Goal: Information Seeking & Learning: Learn about a topic

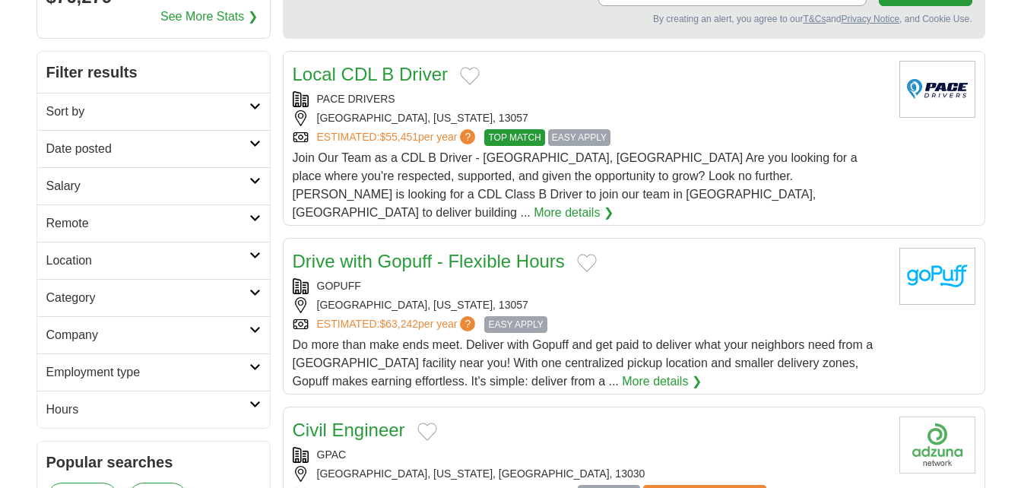
scroll to position [182, 0]
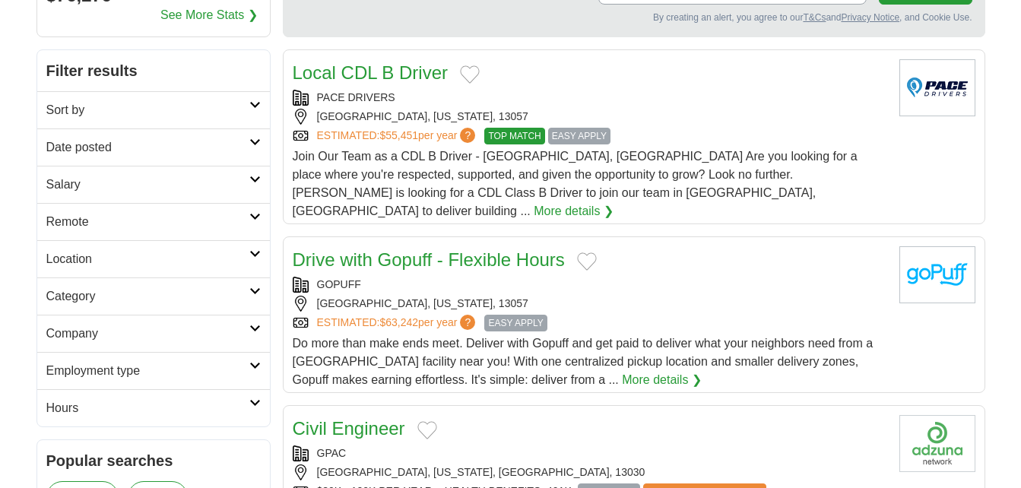
click at [142, 145] on h2 "Date posted" at bounding box center [147, 147] width 203 height 18
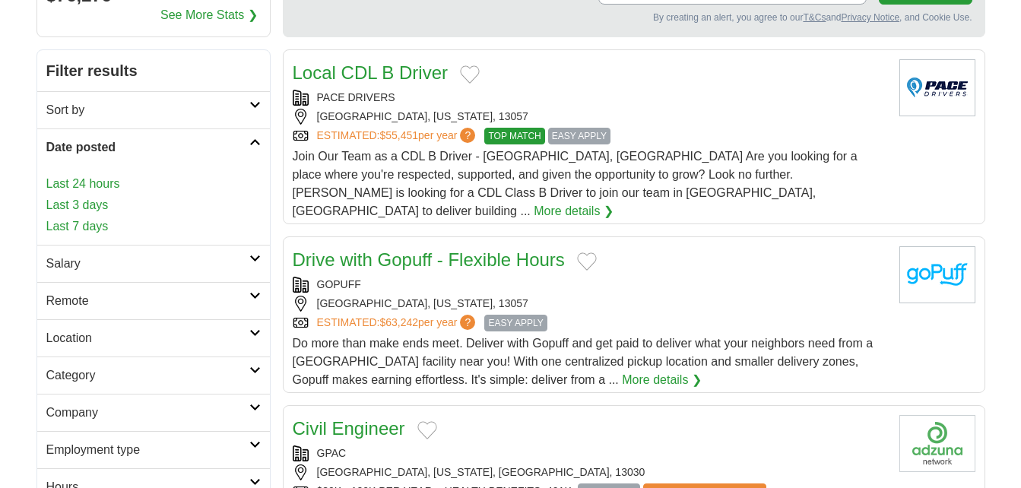
click at [92, 225] on link "Last 7 days" at bounding box center [153, 226] width 214 height 18
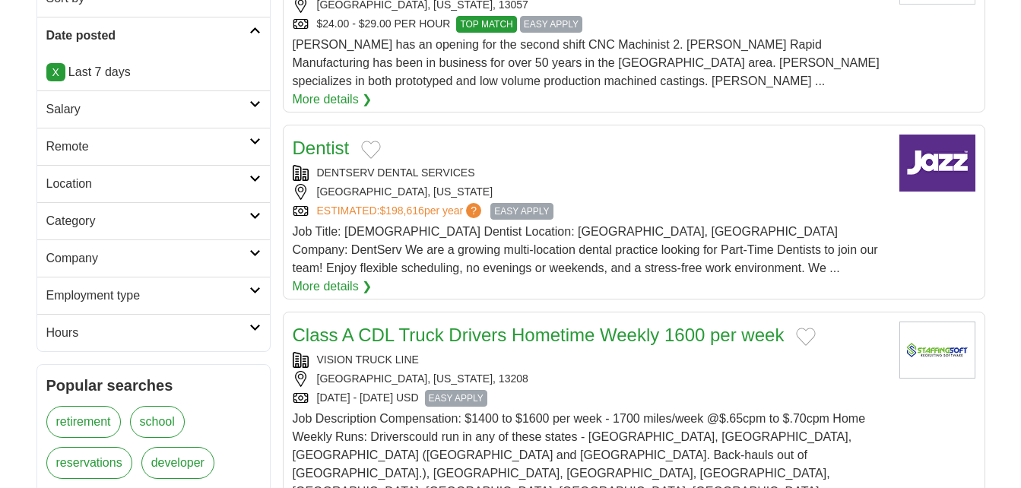
scroll to position [304, 0]
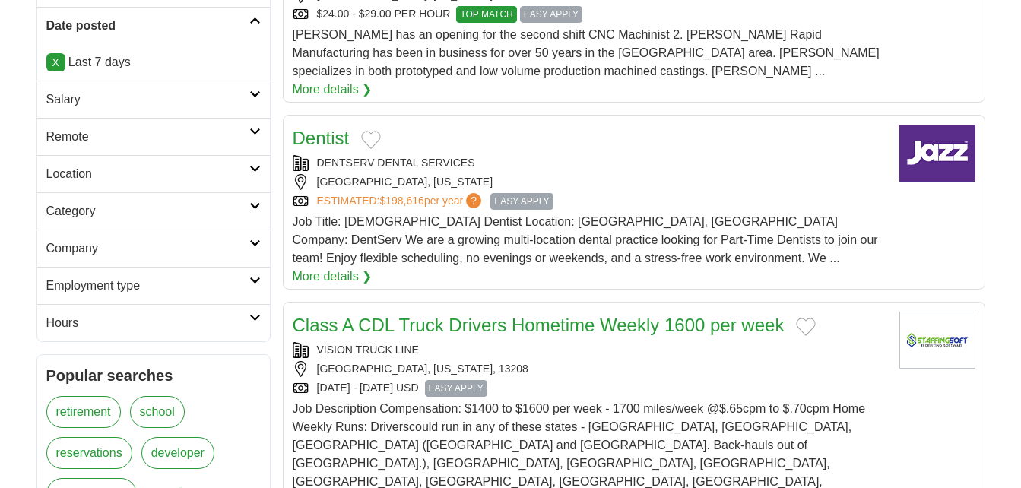
click at [154, 103] on h2 "Salary" at bounding box center [147, 99] width 203 height 18
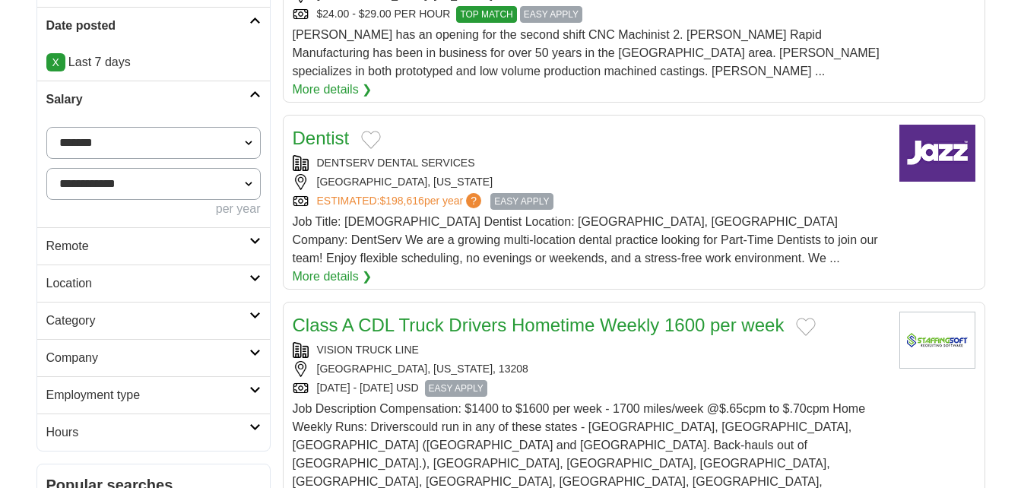
click at [154, 185] on select "**********" at bounding box center [153, 184] width 214 height 32
click at [169, 141] on select "**********" at bounding box center [153, 143] width 214 height 32
select select "*****"
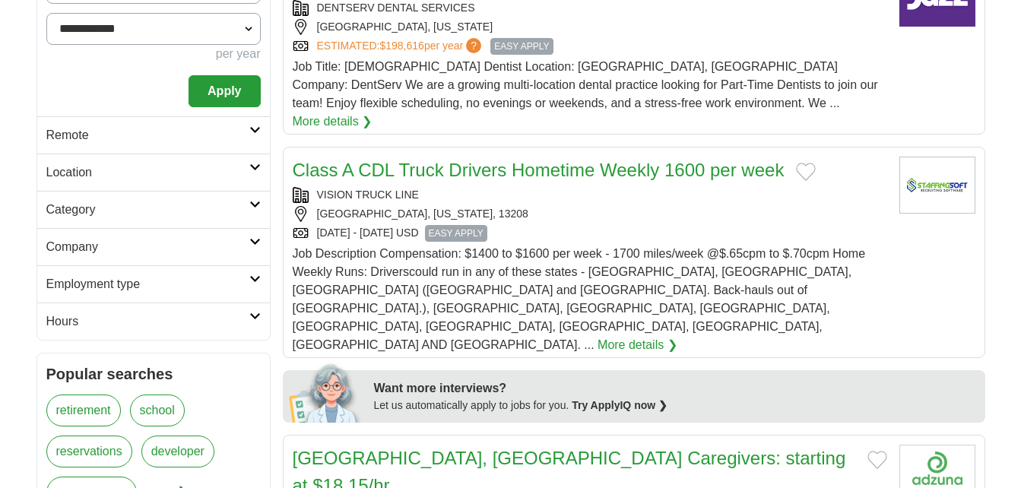
scroll to position [486, 0]
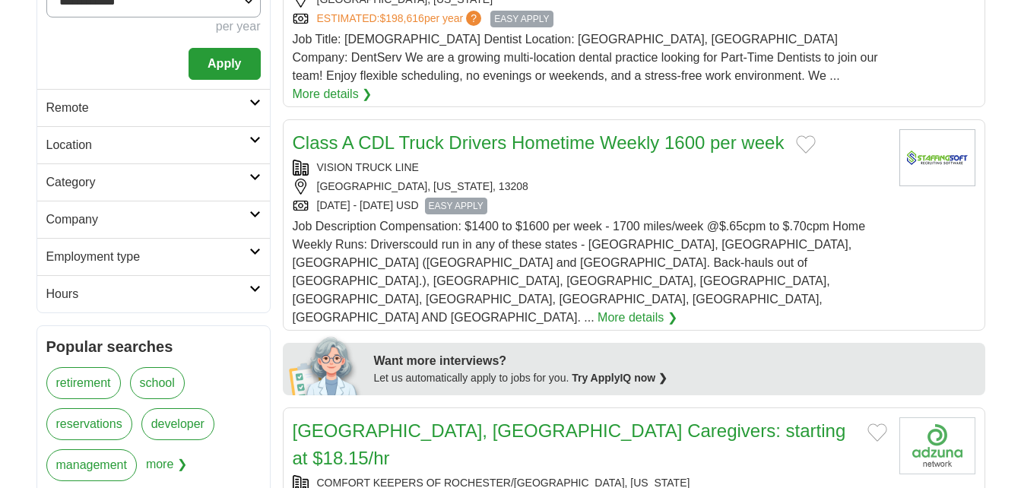
click at [227, 176] on h2 "Category" at bounding box center [147, 182] width 203 height 18
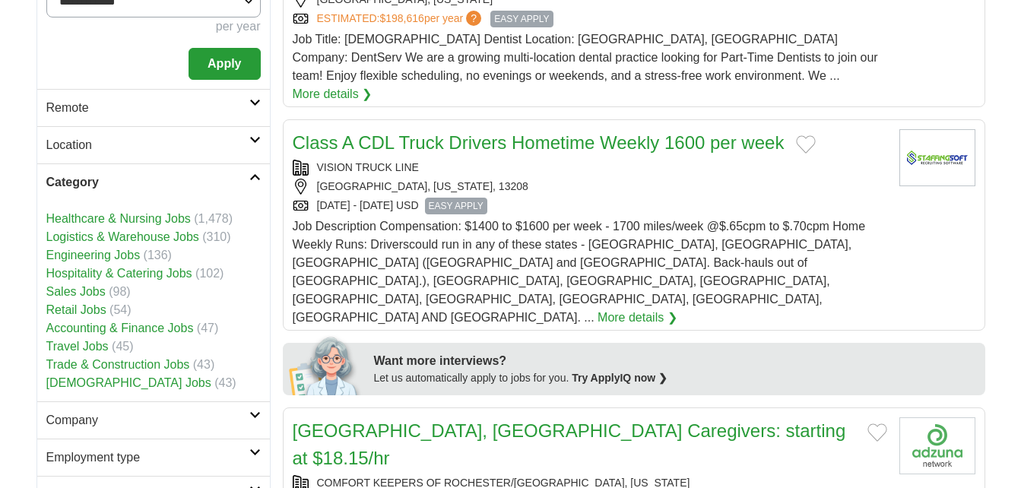
click at [173, 326] on link "Accounting & Finance Jobs" at bounding box center [119, 327] width 147 height 13
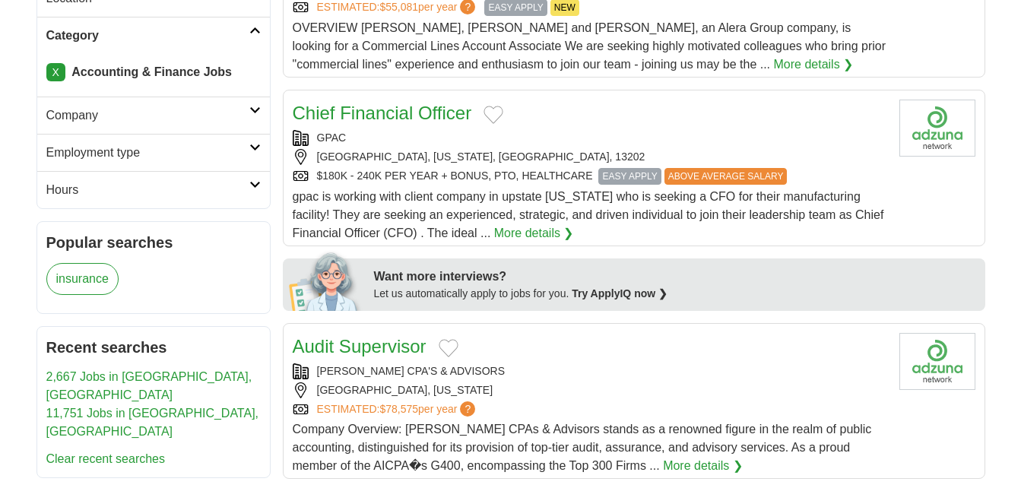
scroll to position [456, 0]
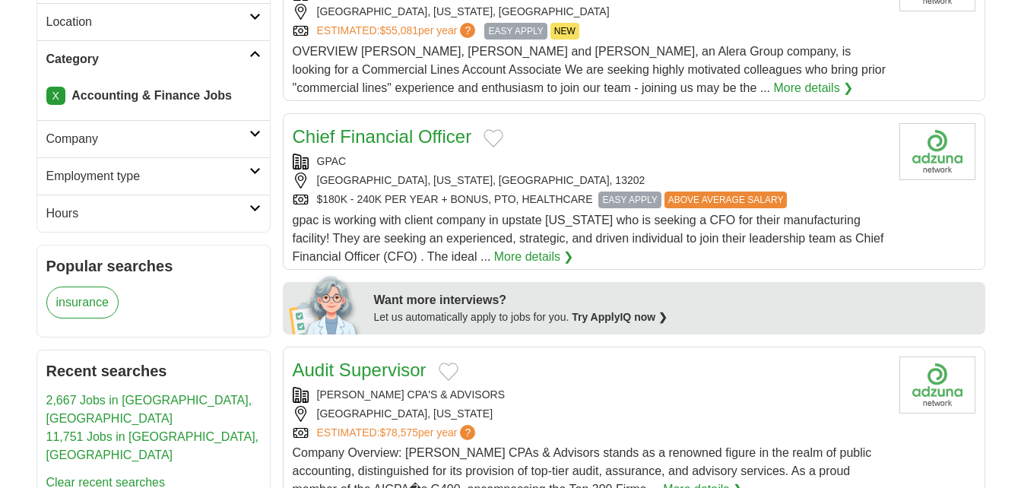
click at [257, 60] on link "Category" at bounding box center [153, 58] width 233 height 37
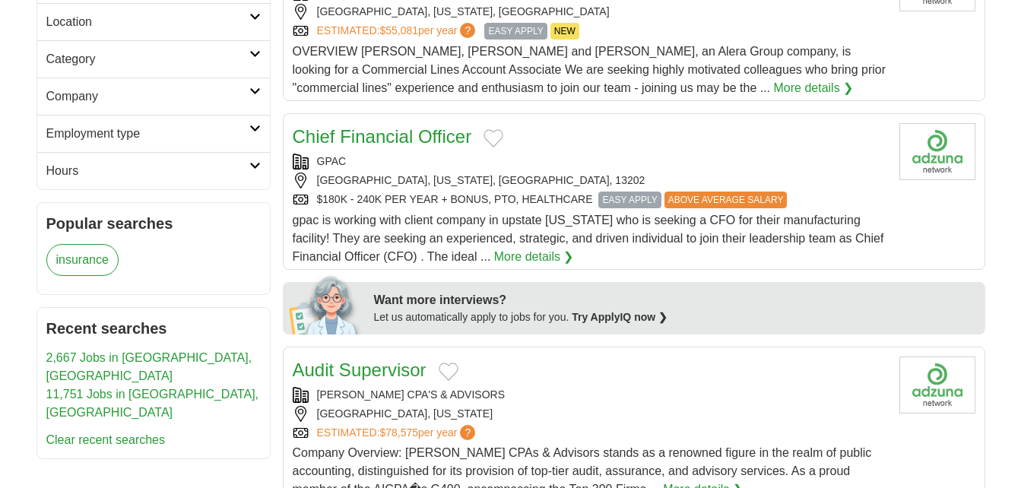
click at [257, 60] on link "Category" at bounding box center [153, 58] width 233 height 37
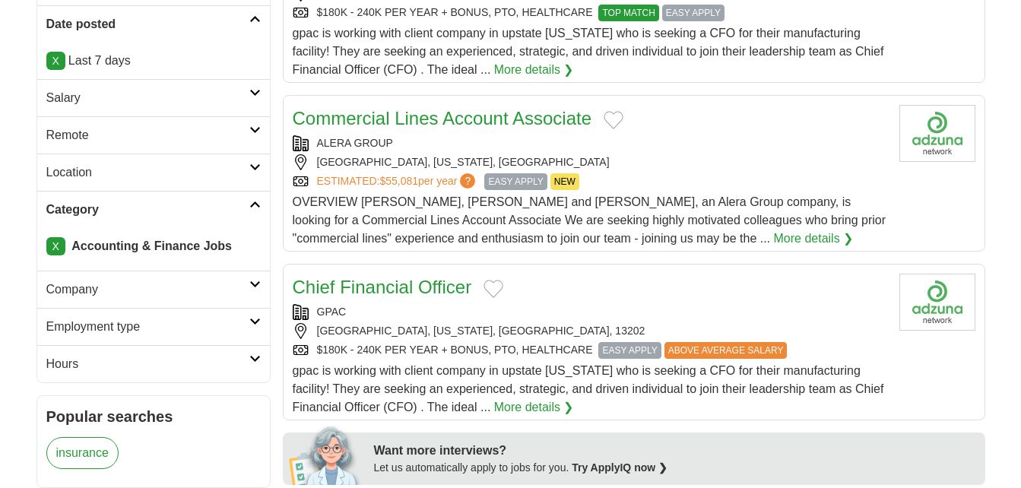
scroll to position [304, 0]
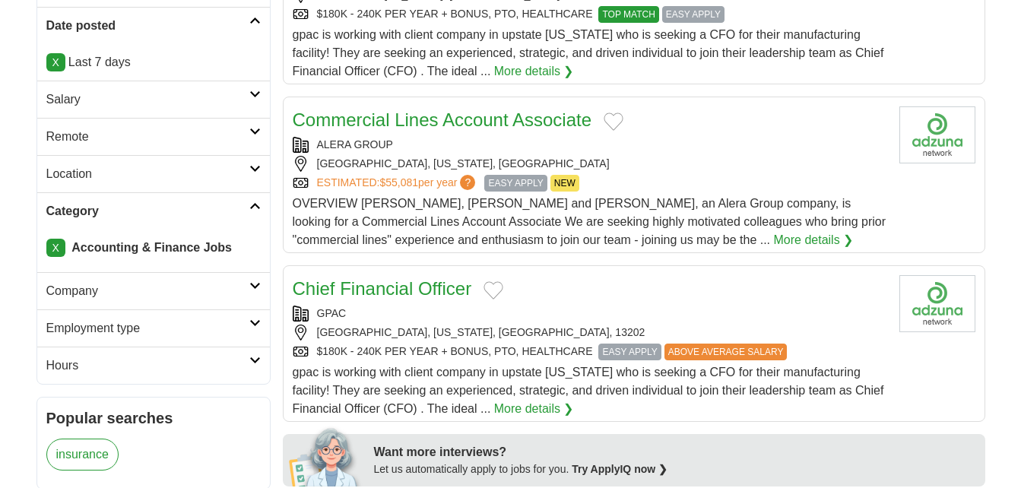
click at [60, 252] on link "X" at bounding box center [55, 248] width 19 height 18
click at [253, 204] on icon at bounding box center [254, 206] width 11 height 8
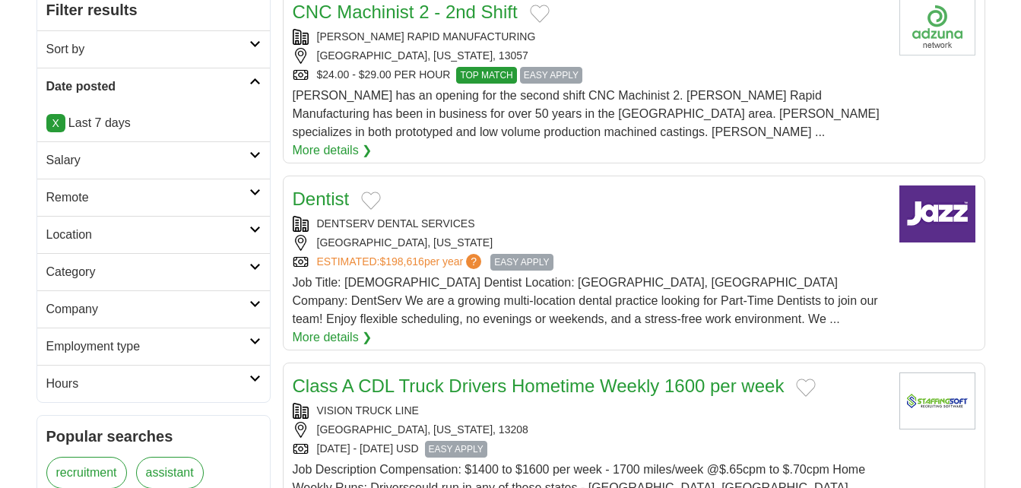
scroll to position [213, 0]
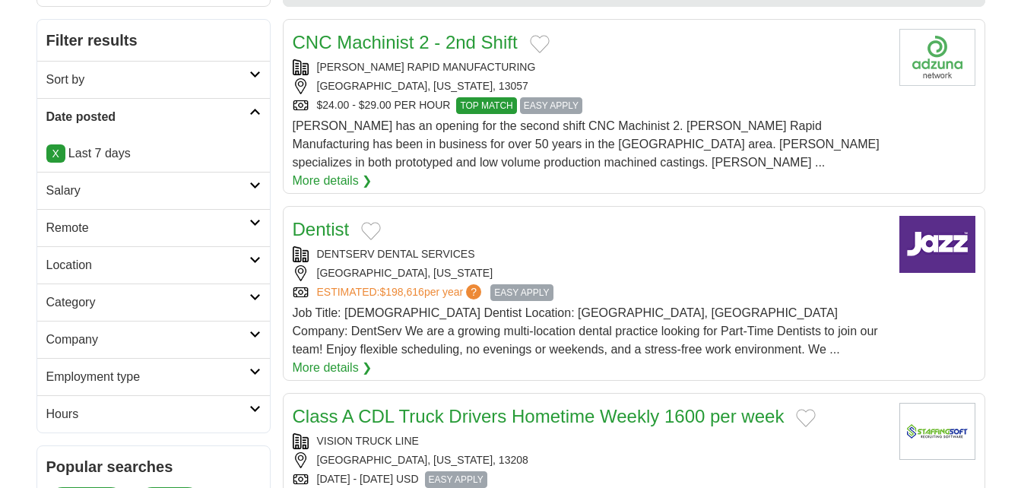
click at [239, 407] on h2 "Hours" at bounding box center [147, 414] width 203 height 18
click at [252, 377] on link "Employment type" at bounding box center [153, 376] width 233 height 37
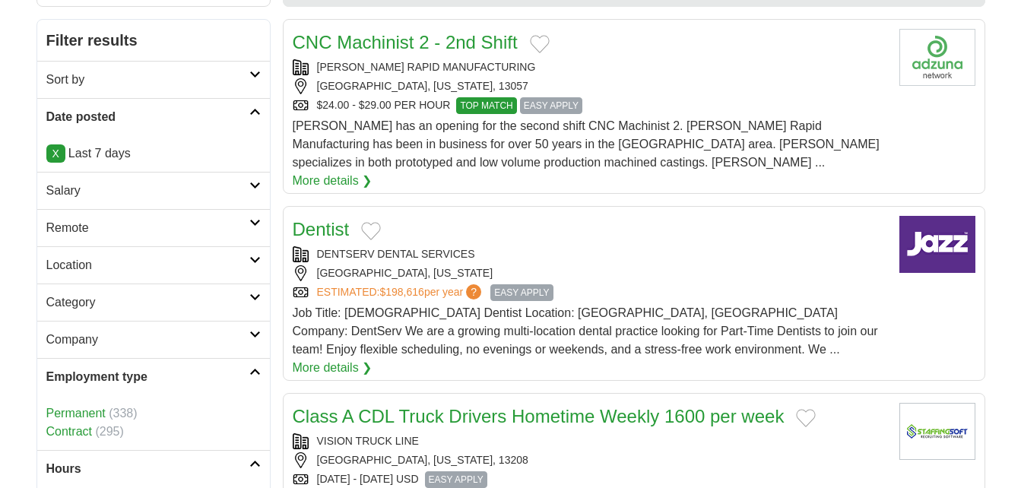
click at [86, 413] on link "Permanent" at bounding box center [75, 413] width 59 height 13
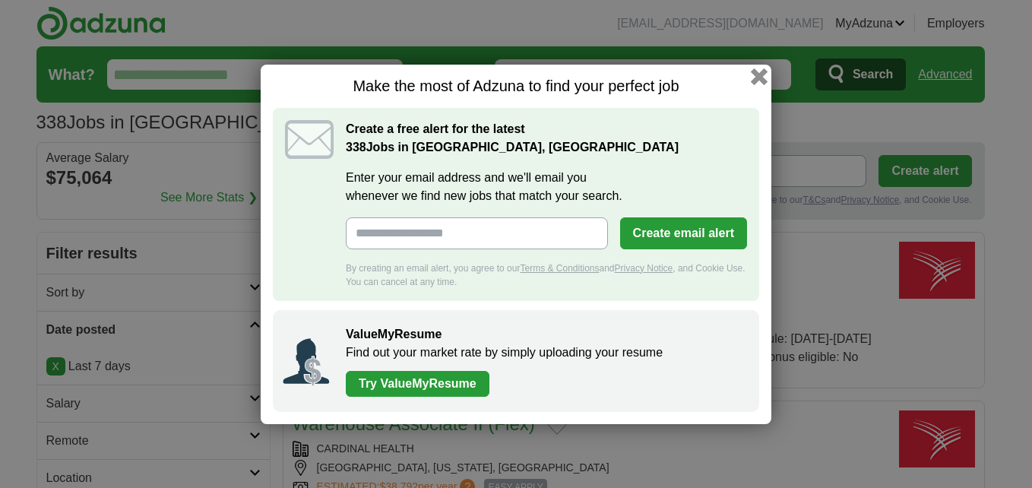
click at [761, 73] on button "button" at bounding box center [759, 76] width 17 height 17
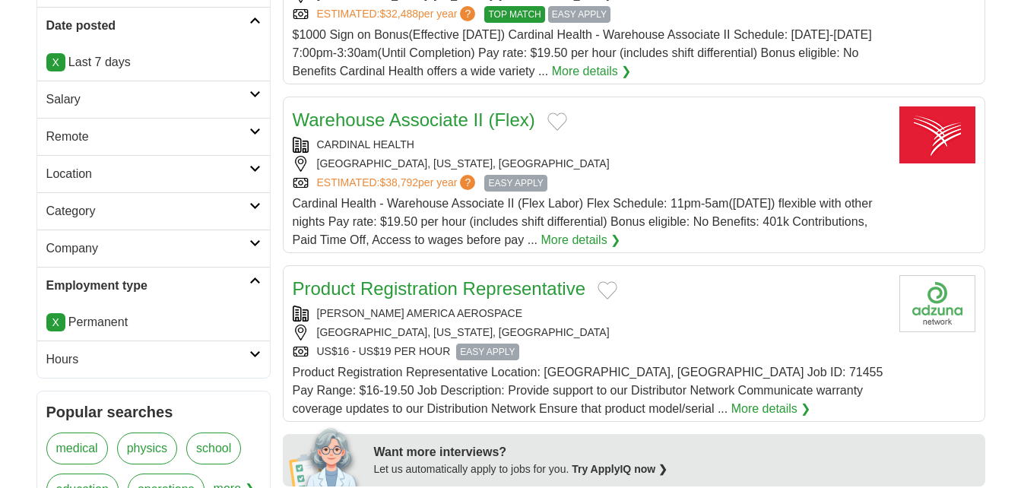
scroll to position [274, 0]
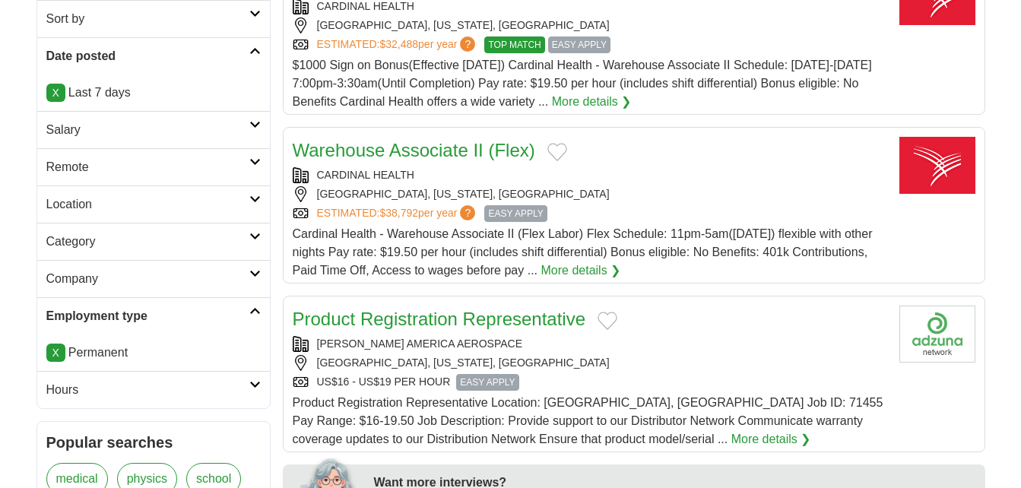
click at [218, 242] on h2 "Category" at bounding box center [147, 242] width 203 height 18
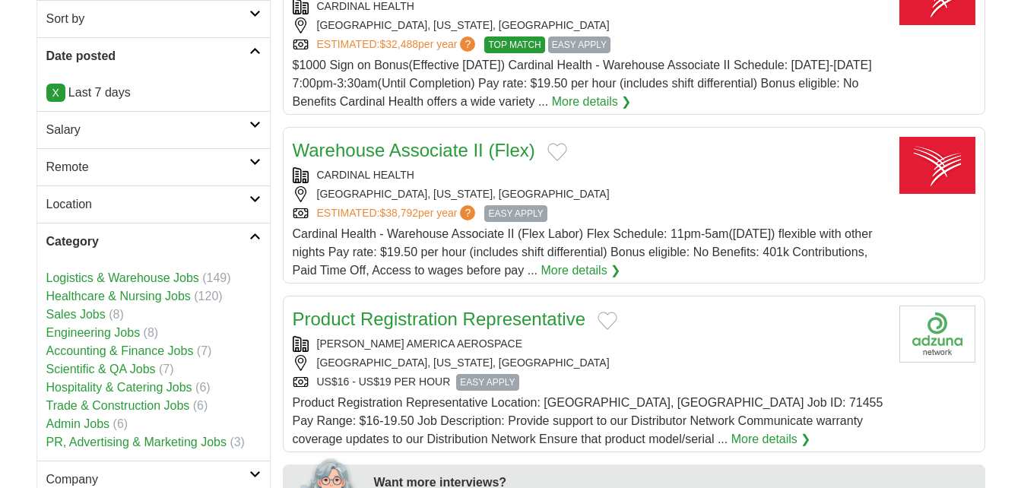
click at [76, 427] on link "Admin Jobs" at bounding box center [78, 423] width 64 height 13
